Goal: Transaction & Acquisition: Purchase product/service

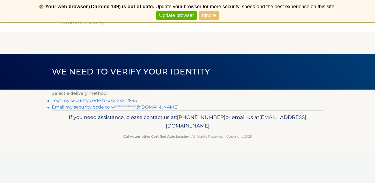
click at [210, 15] on link "Ignore" at bounding box center [208, 15] width 19 height 9
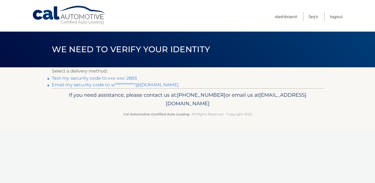
click at [104, 78] on link "Text my security code to xxx-xxx-2893" at bounding box center [94, 77] width 85 height 5
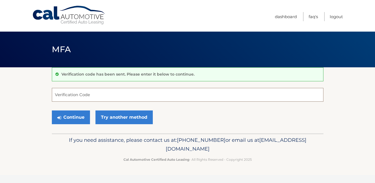
click at [101, 97] on input "Verification Code" at bounding box center [187, 95] width 271 height 14
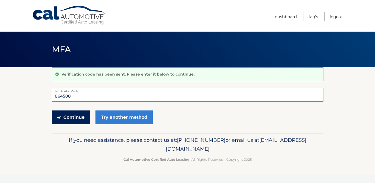
type input "864508"
click at [76, 119] on button "Continue" at bounding box center [71, 117] width 38 height 14
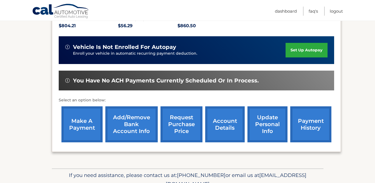
scroll to position [130, 0]
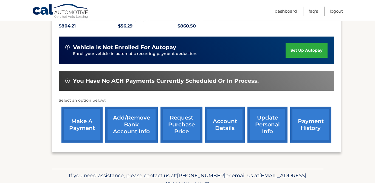
click at [84, 124] on link "make a payment" at bounding box center [81, 124] width 41 height 36
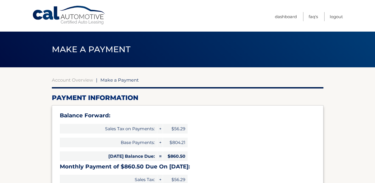
select select "NTYzZGJiMzAtMWUzZC00YjE5LTgzYjMtMjI1YTg2NDFmNjJk"
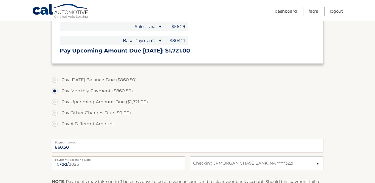
scroll to position [153, 0]
click at [54, 80] on label "Pay Today's Balance Due ($860.50)" at bounding box center [187, 79] width 271 height 11
click at [54, 80] on input "Pay Today's Balance Due ($860.50)" at bounding box center [56, 78] width 5 height 9
radio input "true"
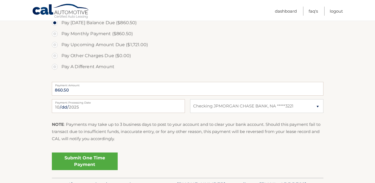
scroll to position [214, 0]
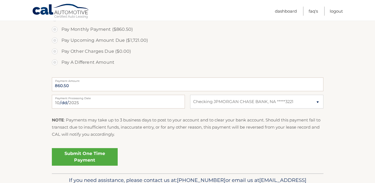
click at [90, 157] on link "Submit One Time Payment" at bounding box center [85, 157] width 66 height 18
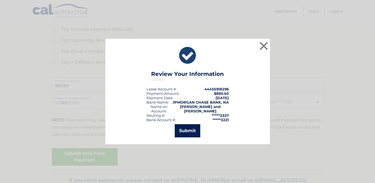
click at [195, 130] on button "Submit" at bounding box center [187, 130] width 25 height 13
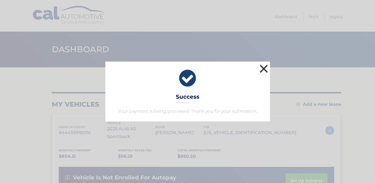
click at [263, 70] on button "×" at bounding box center [263, 68] width 11 height 11
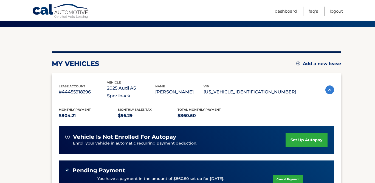
scroll to position [41, 0]
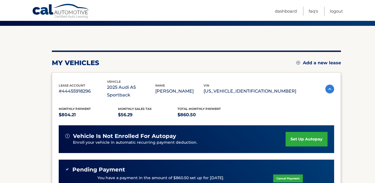
click at [307, 132] on link "set up autopay" at bounding box center [306, 139] width 42 height 15
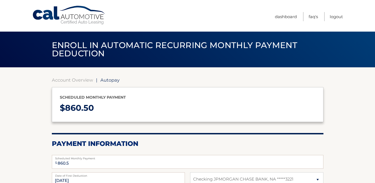
select select "NTYzZGJiMzAtMWUzZC00YjE5LTgzYjMtMjI1YTg2NDFmNjJk"
